Goal: Transaction & Acquisition: Book appointment/travel/reservation

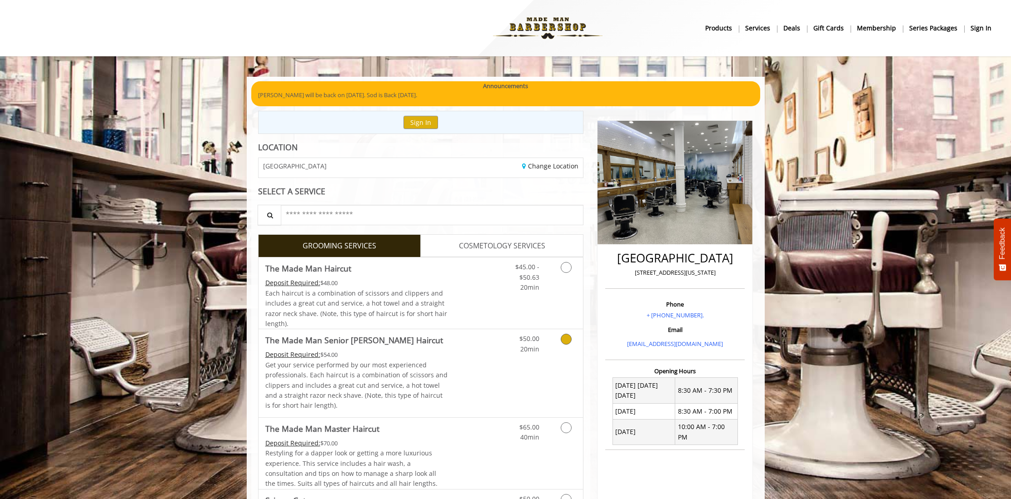
scroll to position [91, 0]
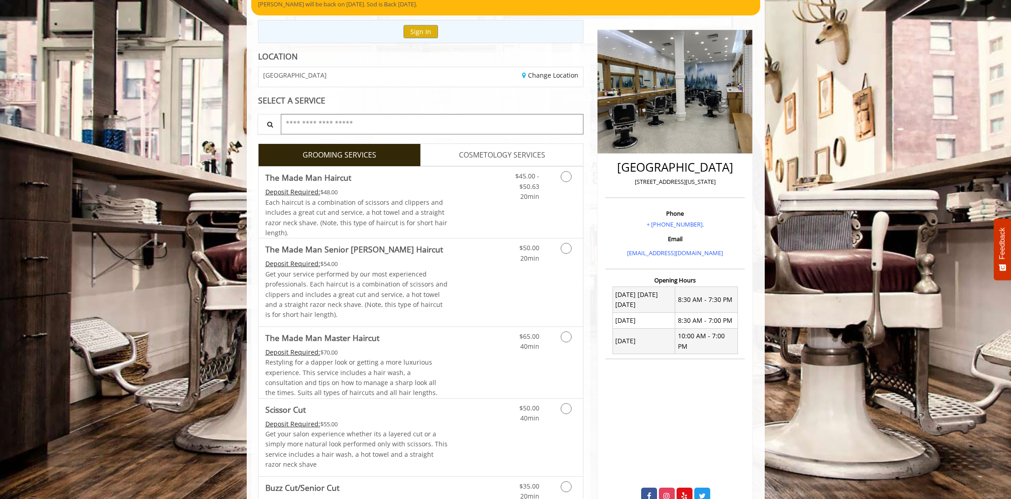
click at [320, 125] on input "text" at bounding box center [432, 124] width 303 height 20
click at [561, 248] on icon "Grooming services" at bounding box center [566, 248] width 11 height 11
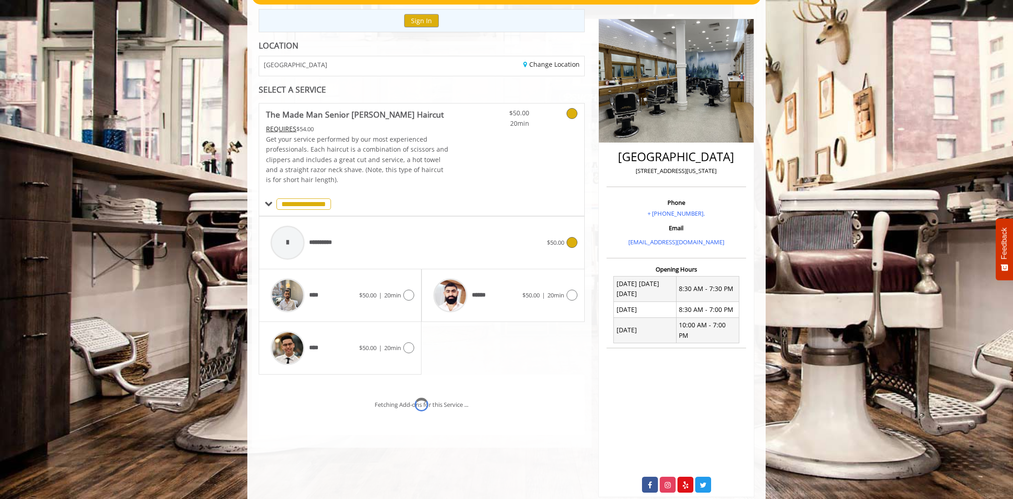
scroll to position [113, 0]
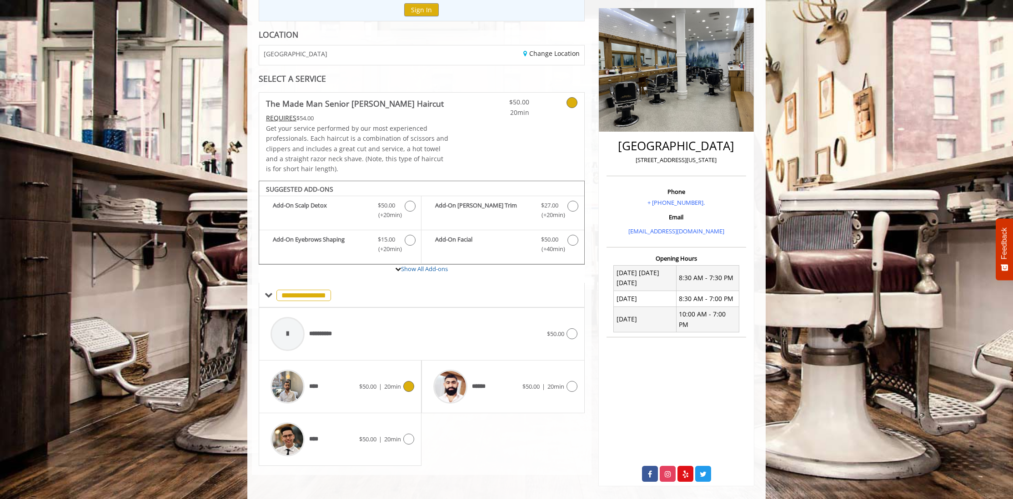
click at [311, 396] on span "****" at bounding box center [295, 386] width 59 height 43
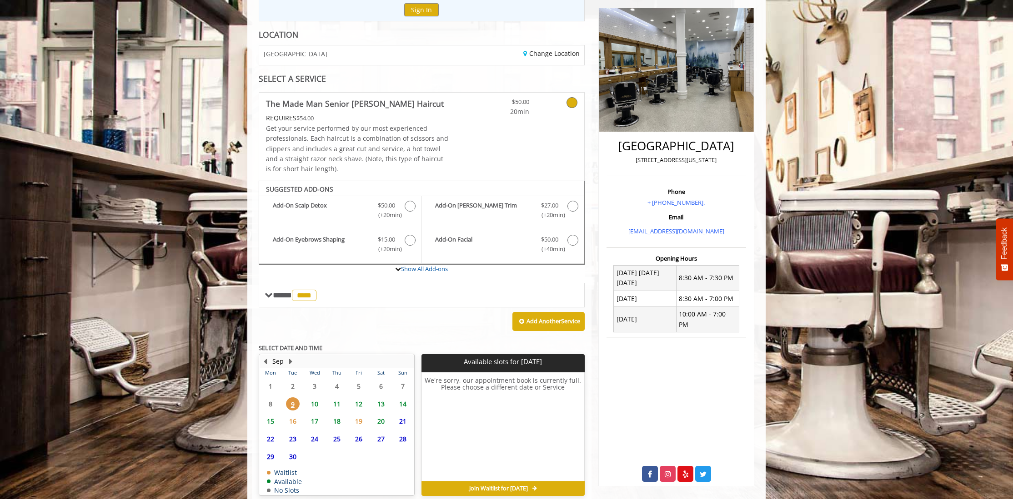
scroll to position [155, 0]
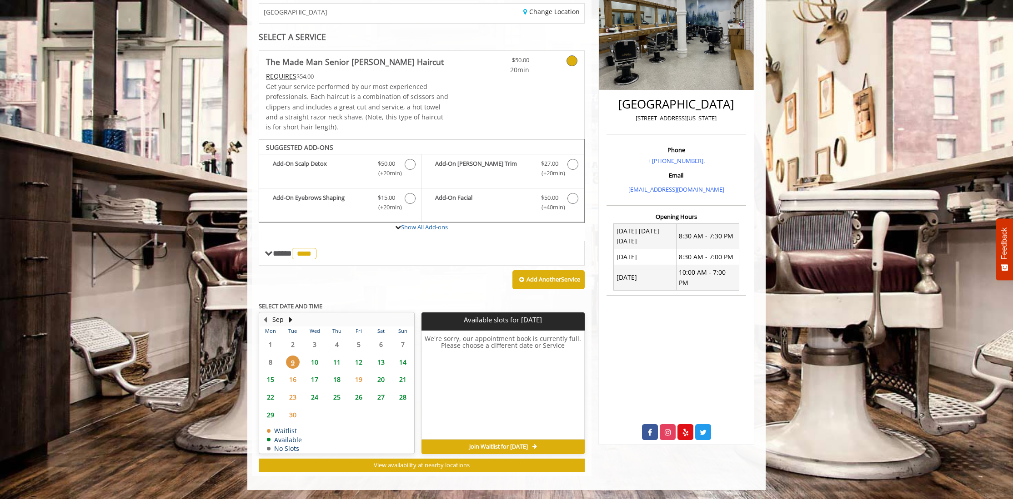
click at [292, 363] on span "9" at bounding box center [293, 362] width 14 height 13
click at [271, 253] on span at bounding box center [269, 254] width 8 height 8
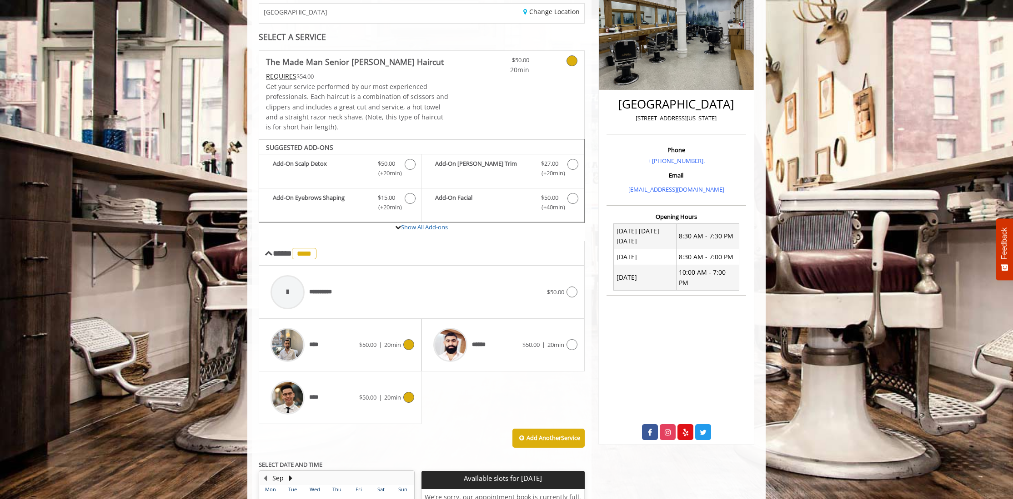
click at [406, 400] on icon at bounding box center [408, 397] width 11 height 11
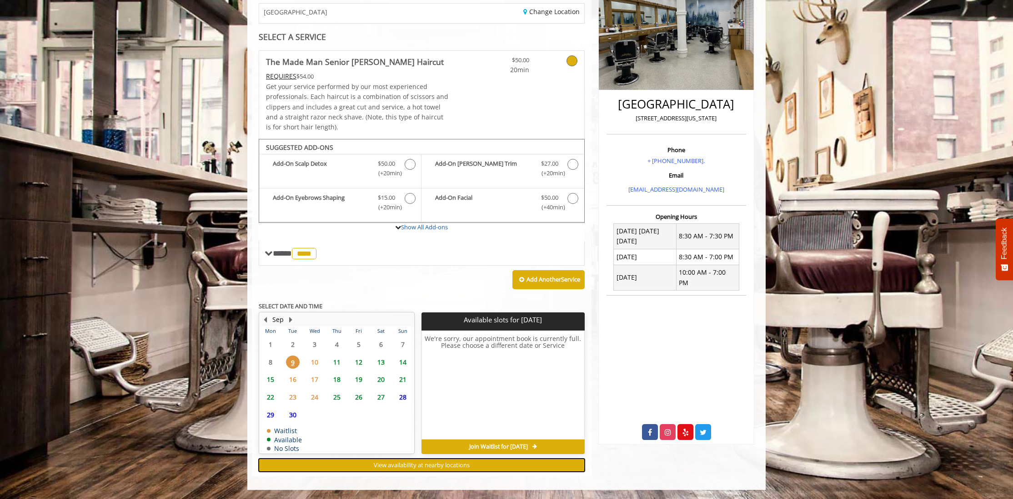
click at [435, 466] on span "View availability at nearby locations" at bounding box center [422, 465] width 96 height 8
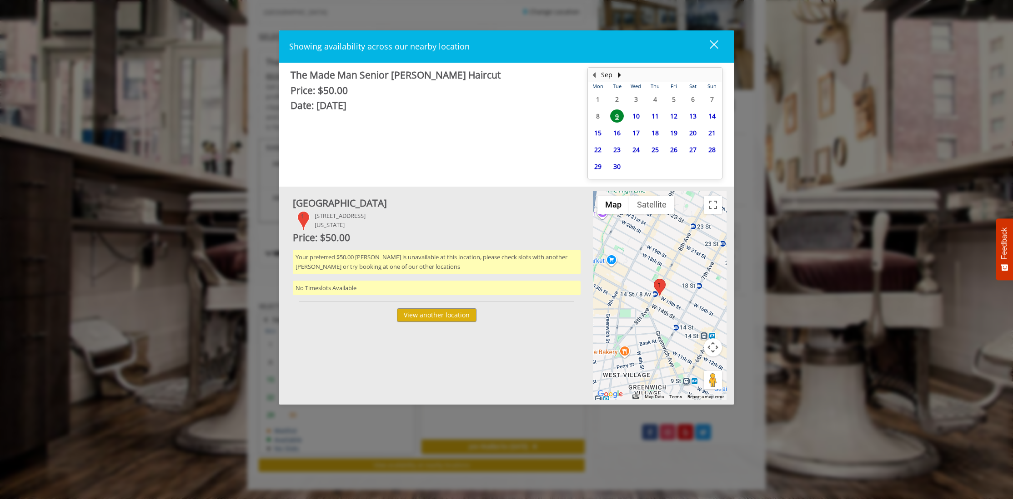
click at [714, 42] on div "close" at bounding box center [708, 47] width 18 height 14
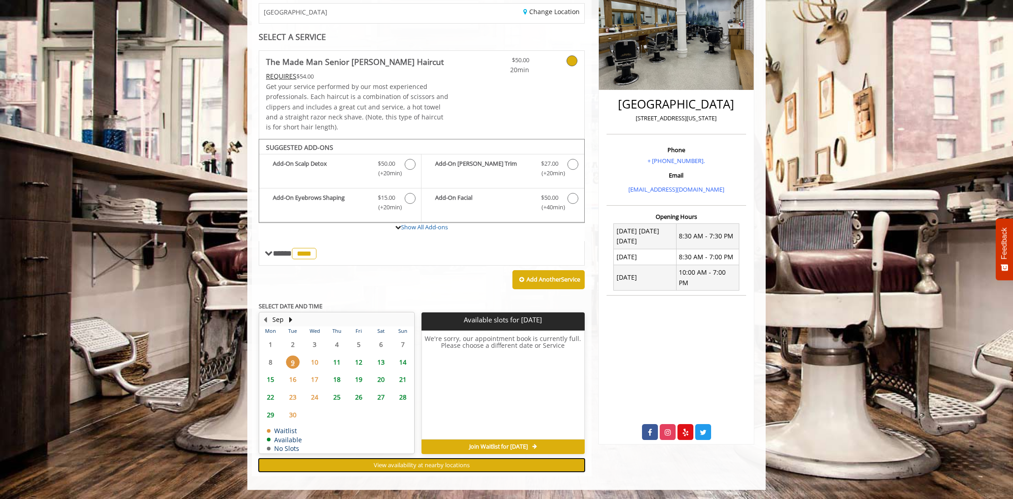
scroll to position [0, 0]
